Goal: Task Accomplishment & Management: Manage account settings

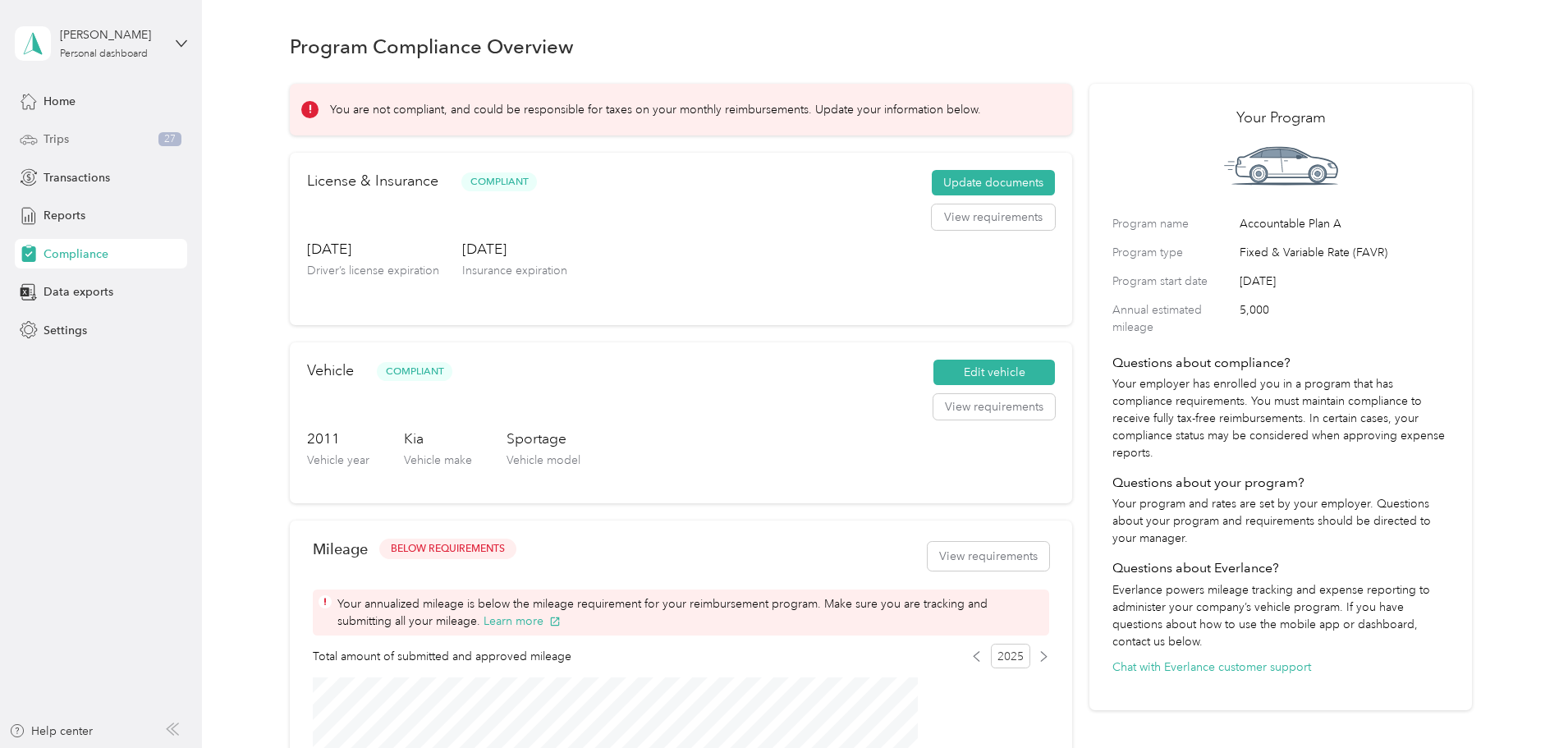
click at [72, 144] on div "Trips 27" at bounding box center [101, 140] width 173 height 30
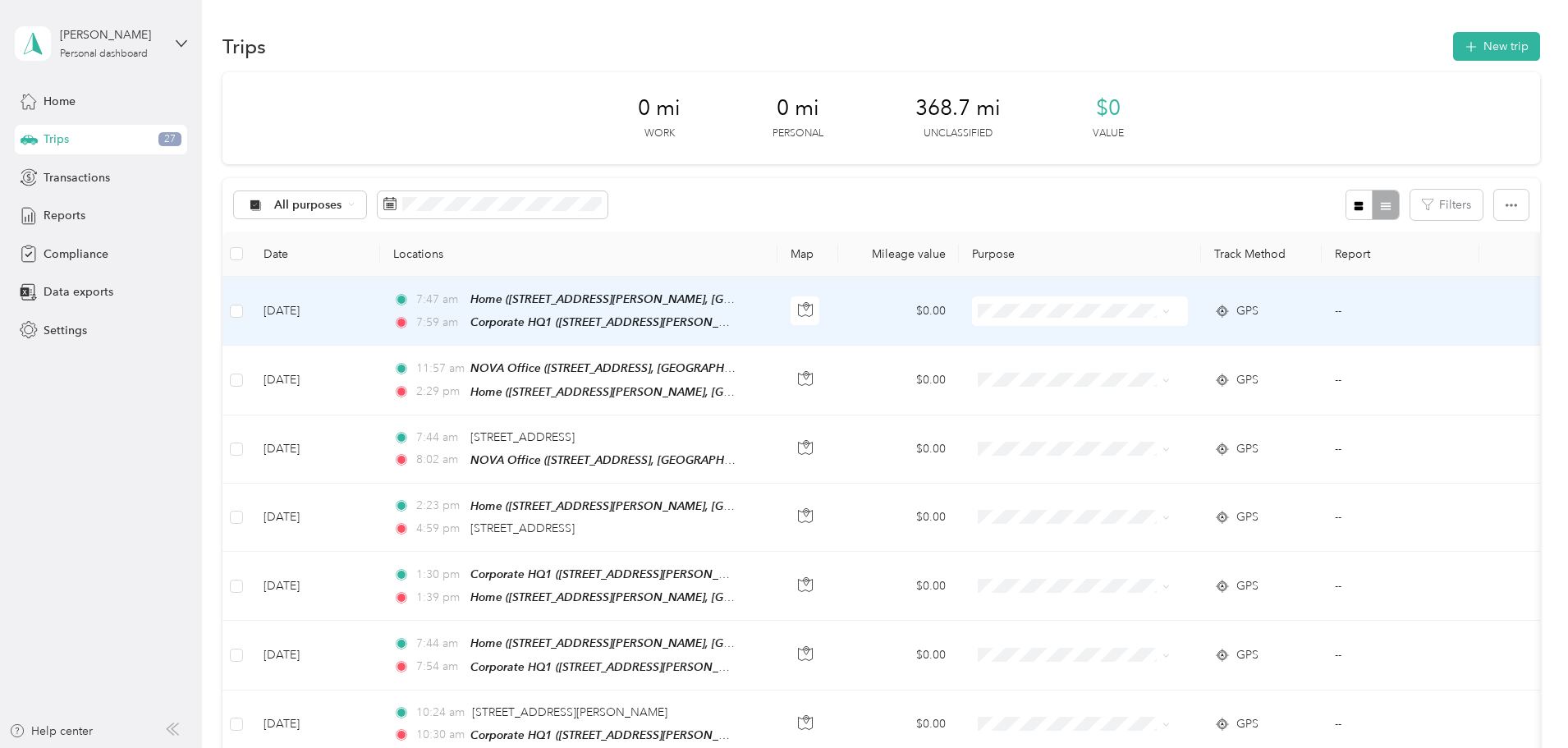
click at [1120, 368] on span "Personal" at bounding box center [1161, 361] width 152 height 17
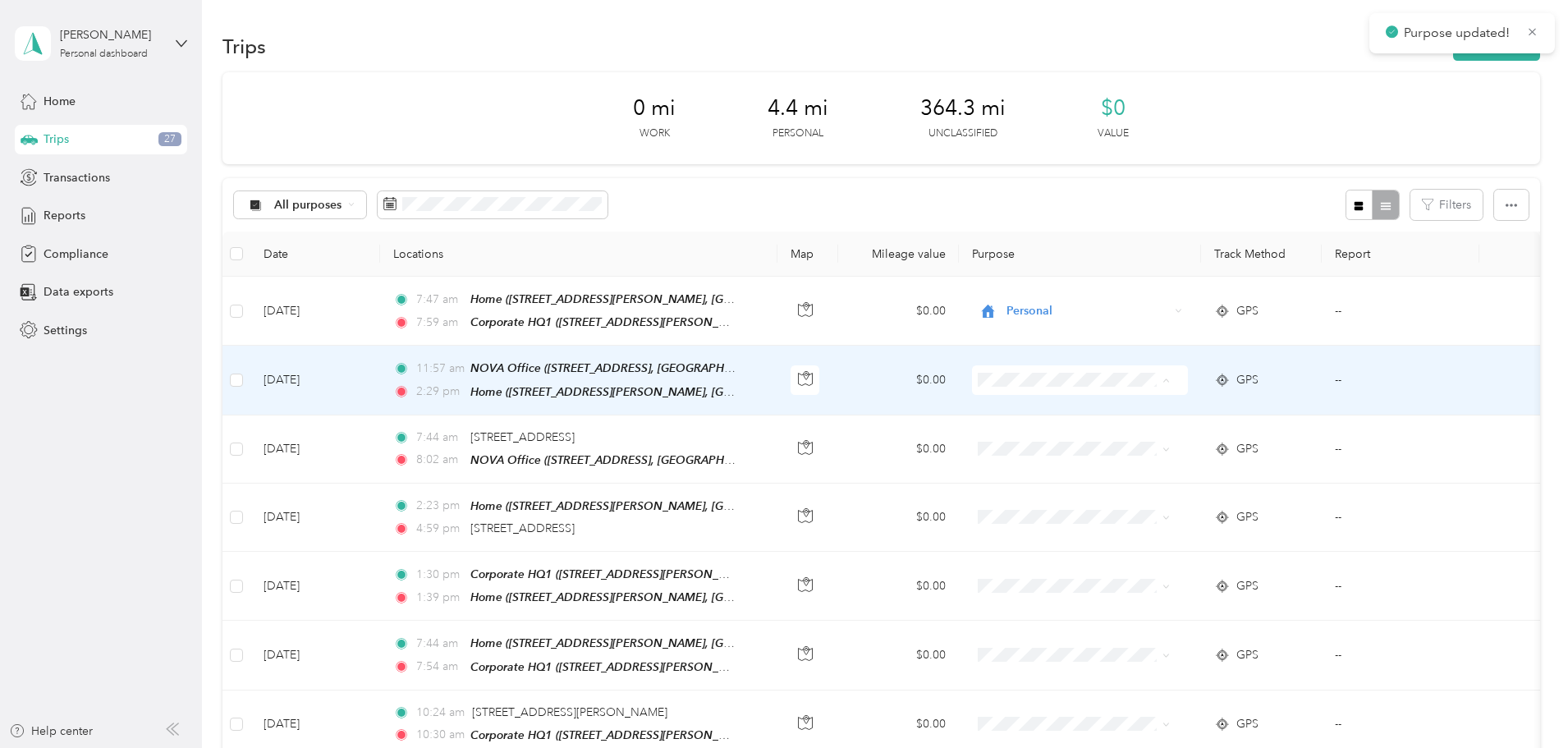
click at [1086, 441] on li "Personal" at bounding box center [1145, 436] width 203 height 29
click at [1152, 377] on span "Personal" at bounding box center [1088, 380] width 163 height 18
click at [1134, 408] on span "Atlantic Constructors" at bounding box center [1161, 408] width 152 height 17
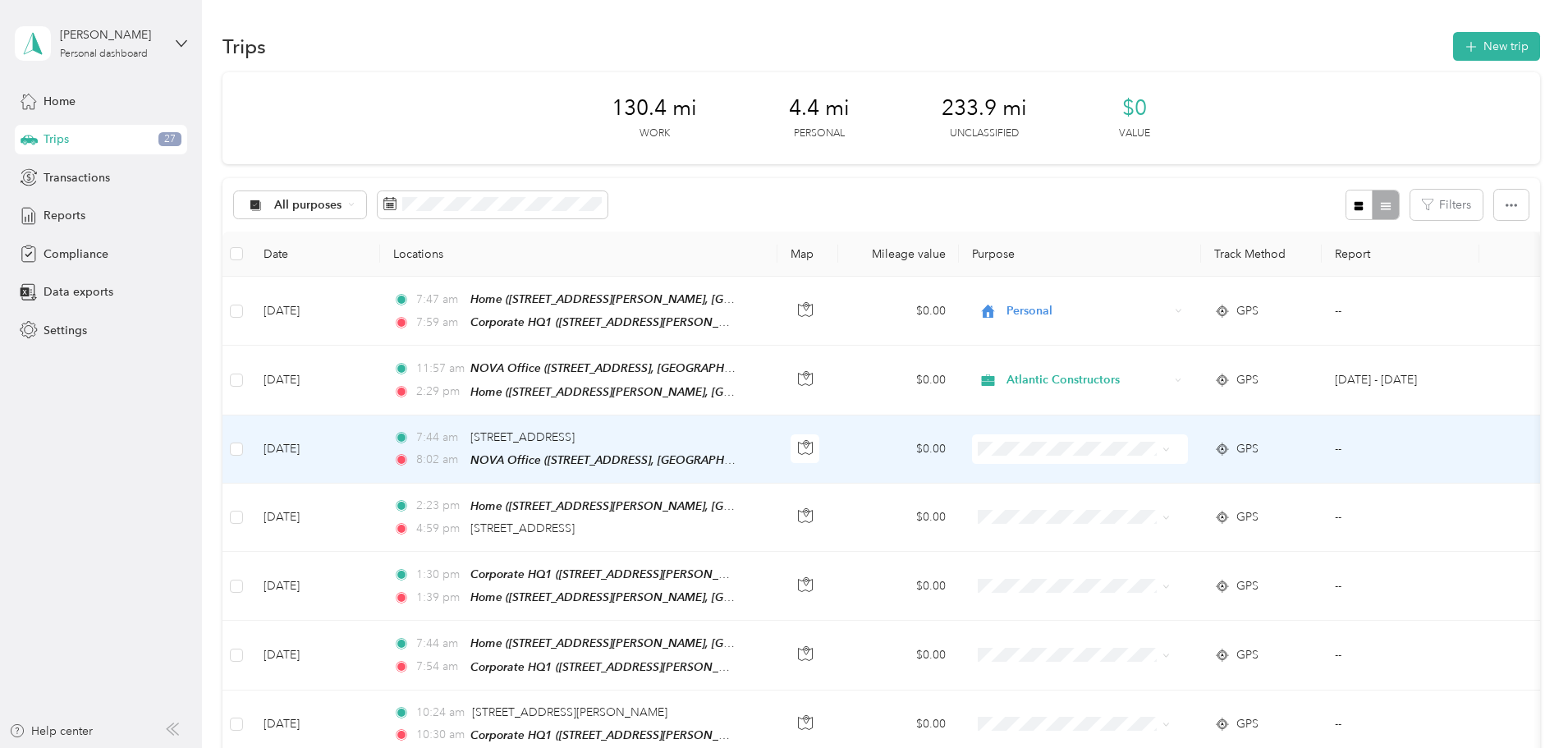
click at [1129, 481] on li "Atlantic Constructors" at bounding box center [1145, 473] width 203 height 29
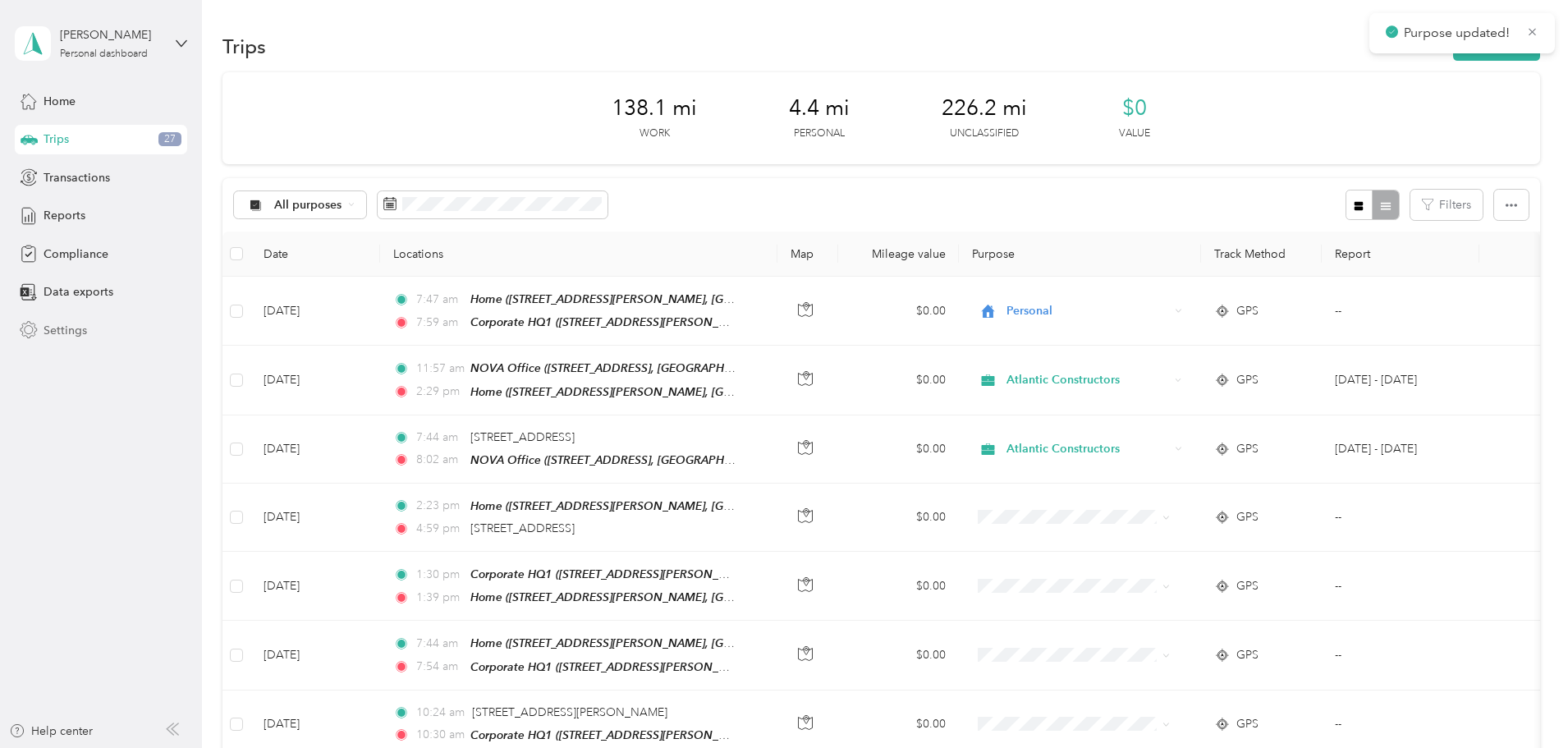
click at [54, 331] on span "Settings" at bounding box center [65, 329] width 44 height 17
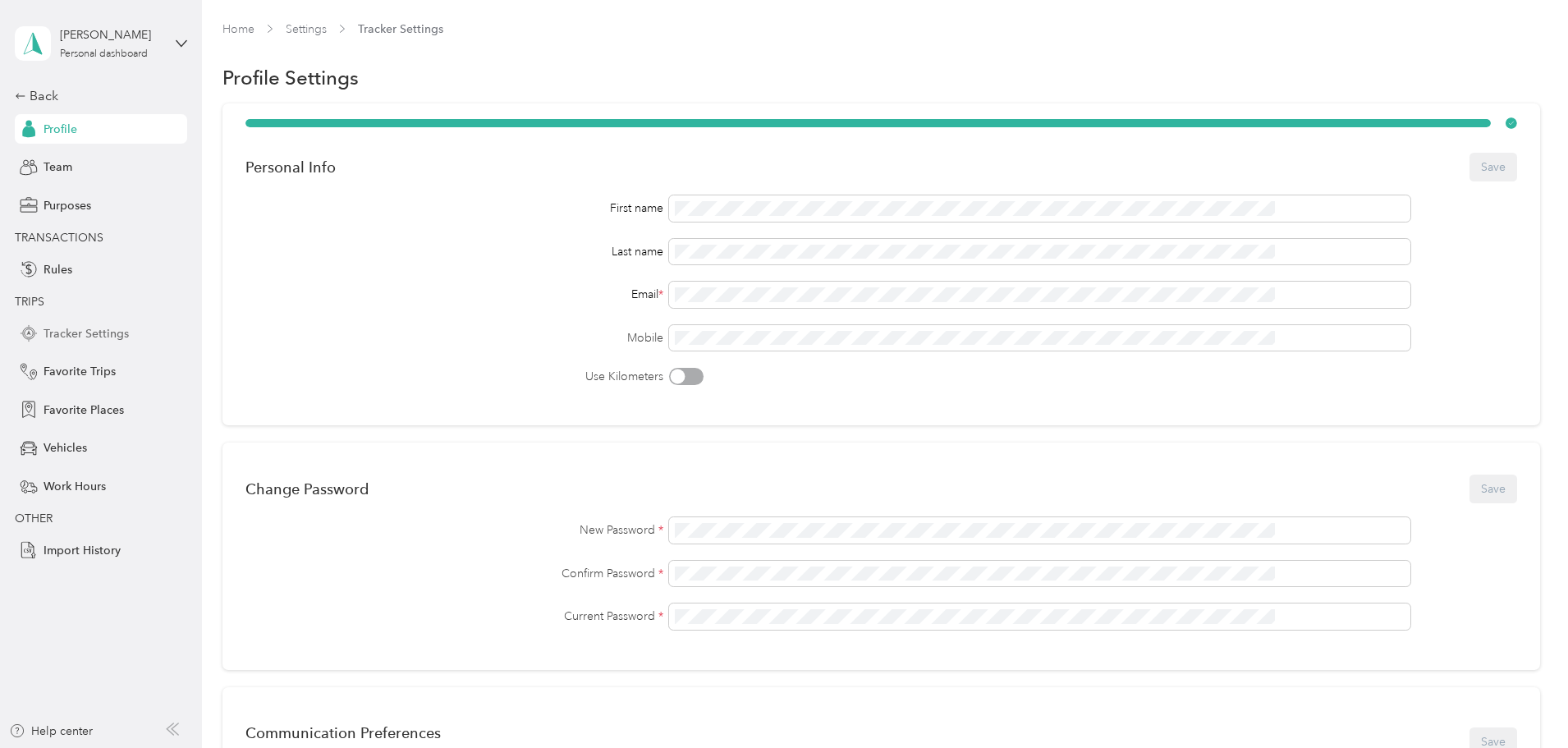
click at [84, 334] on span "Tracker Settings" at bounding box center [86, 333] width 85 height 17
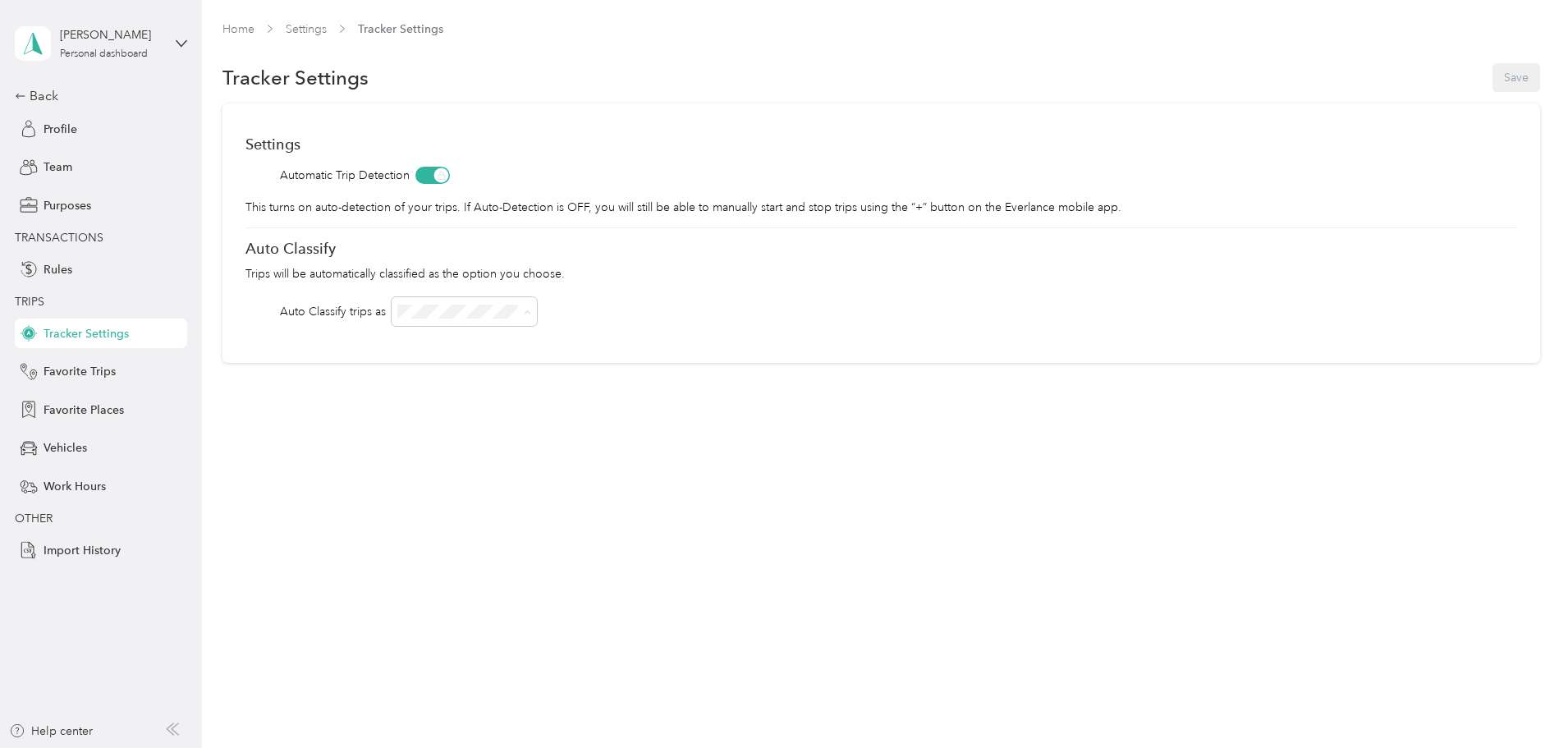
click at [591, 340] on span "Atlantic Constructors" at bounding box center [568, 342] width 107 height 14
click at [1493, 78] on button "Save" at bounding box center [1516, 77] width 48 height 29
